Goal: Task Accomplishment & Management: Manage account settings

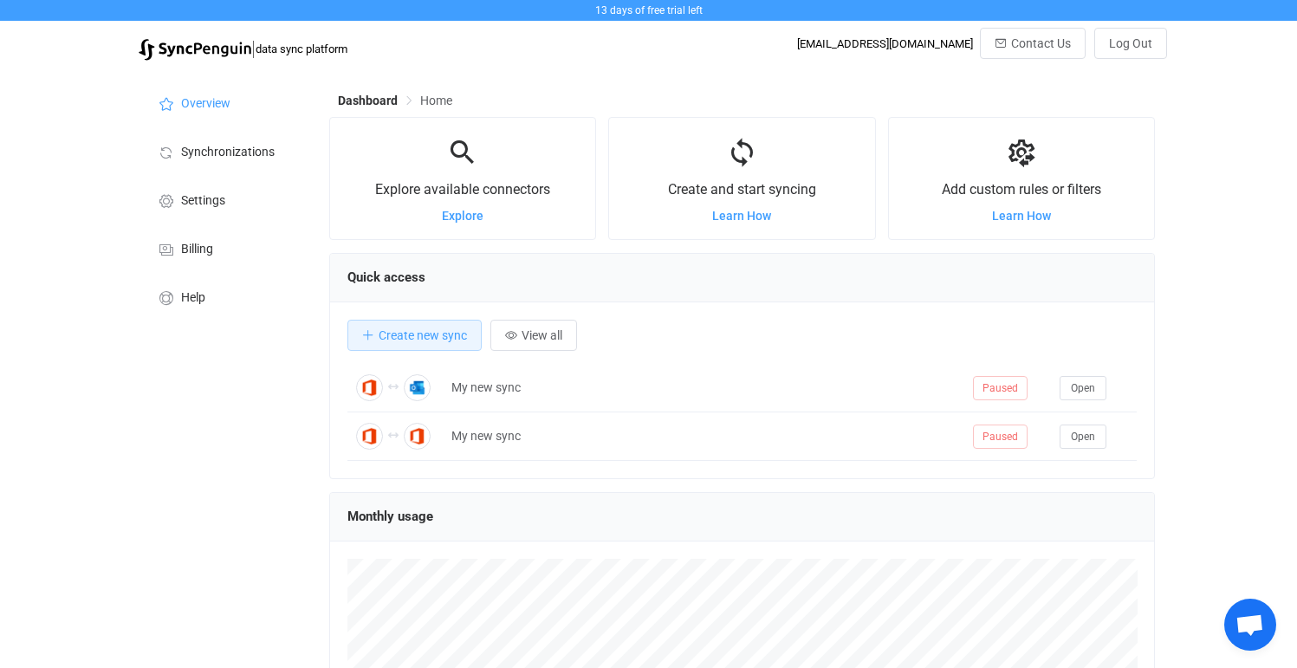
scroll to position [336, 825]
click at [230, 188] on li "Settings" at bounding box center [225, 199] width 173 height 49
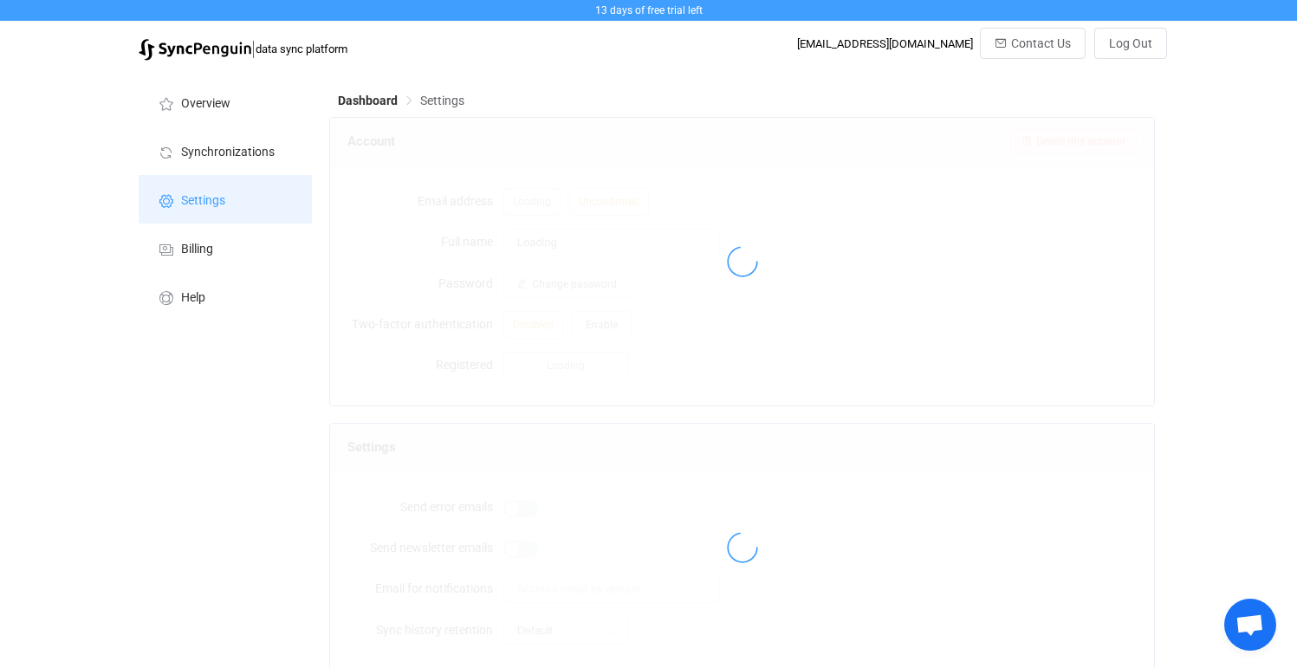
type input "[PERSON_NAME]"
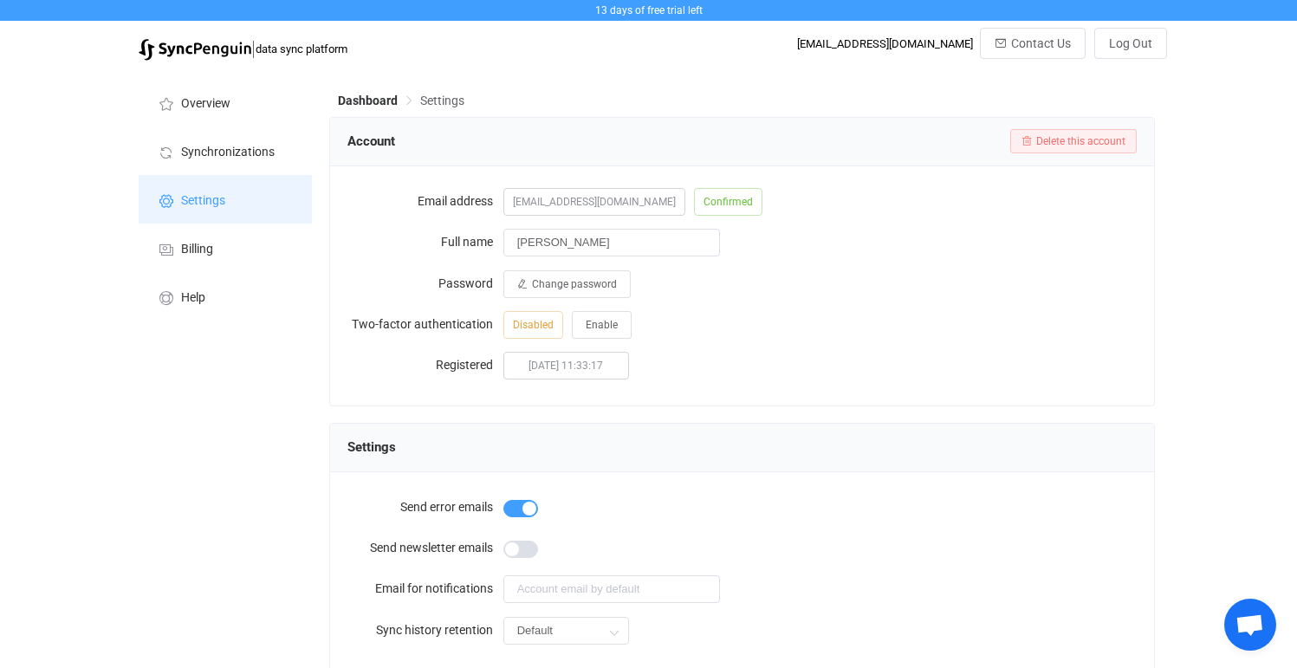
scroll to position [20, 0]
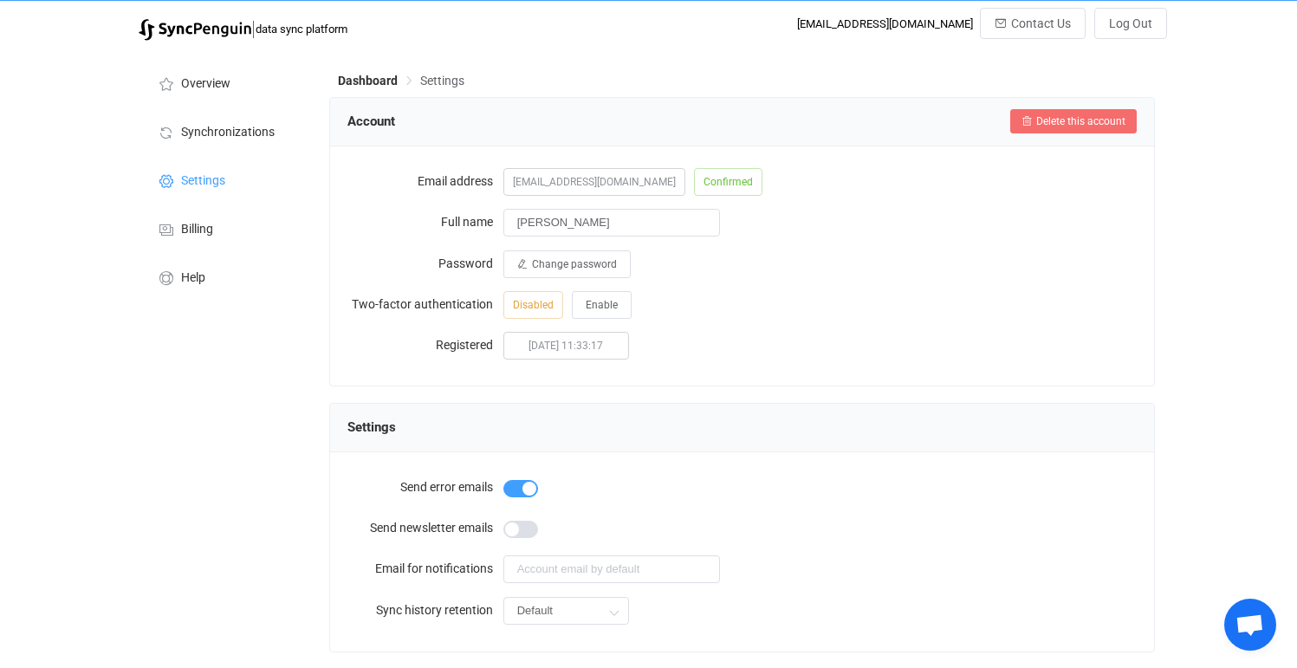
click at [1068, 113] on button "Delete this account" at bounding box center [1073, 121] width 126 height 24
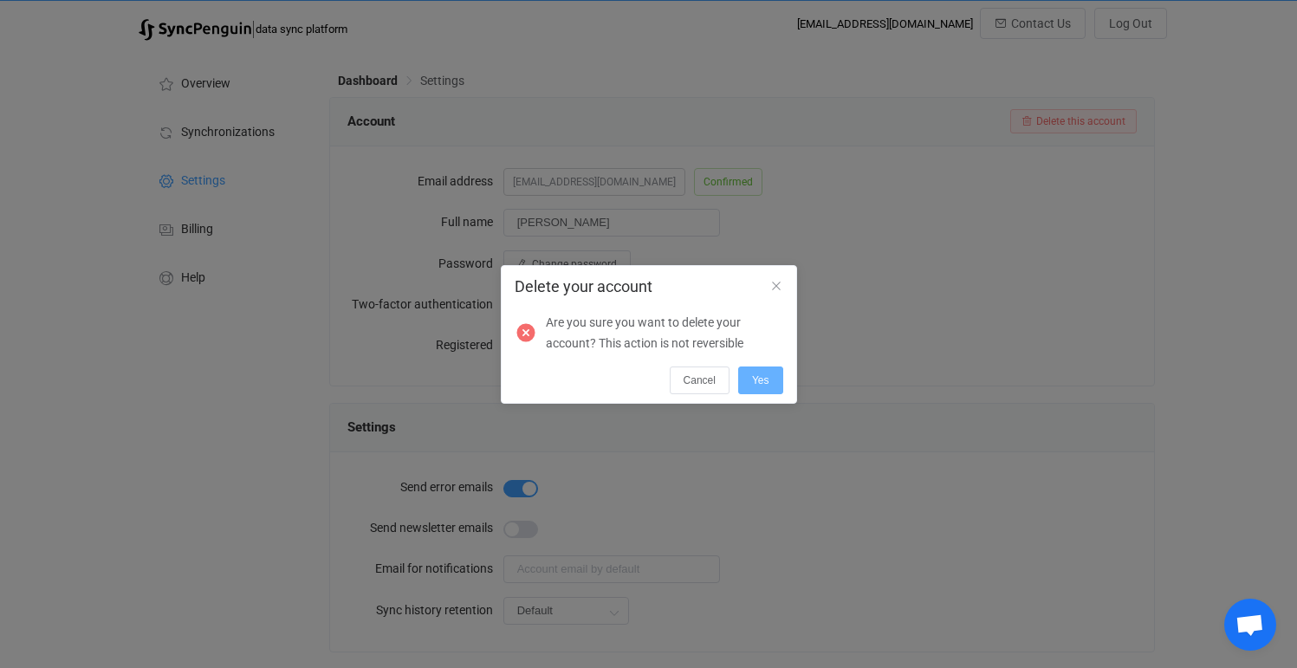
click at [763, 377] on span "Yes" at bounding box center [760, 380] width 17 height 12
